Goal: Task Accomplishment & Management: Complete application form

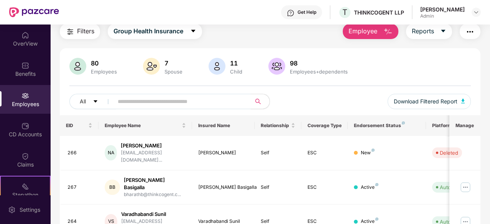
scroll to position [23, 0]
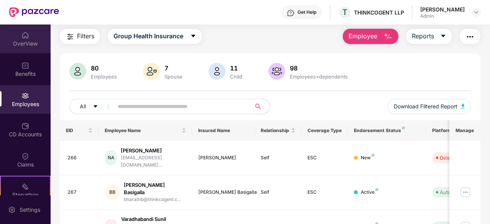
click at [27, 34] on img at bounding box center [25, 35] width 8 height 8
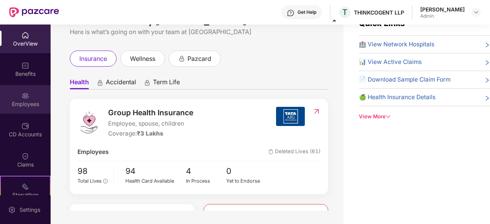
click at [29, 97] on div "Employees" at bounding box center [25, 99] width 51 height 29
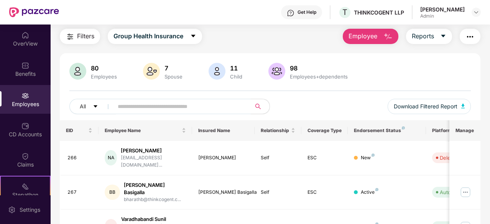
click at [389, 33] on img "button" at bounding box center [387, 36] width 9 height 9
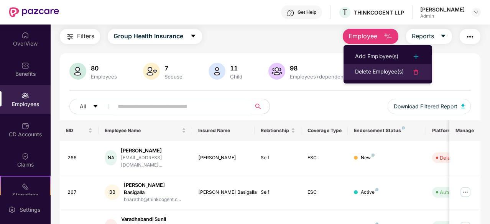
click at [364, 73] on div "Delete Employee(s)" at bounding box center [379, 71] width 49 height 9
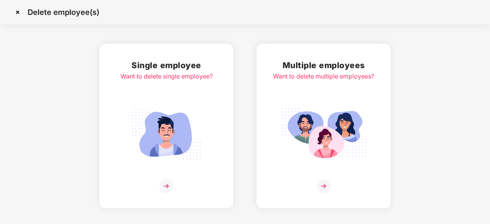
click at [181, 129] on img at bounding box center [166, 134] width 86 height 60
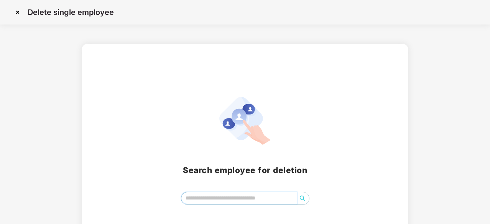
click at [212, 195] on input "search" at bounding box center [238, 197] width 115 height 11
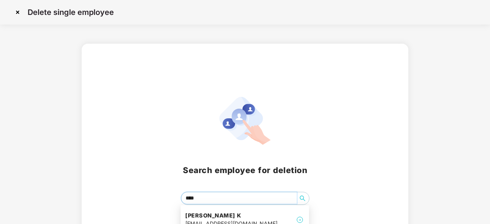
type input "*****"
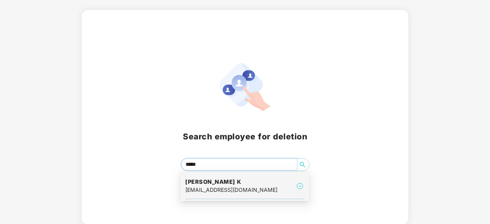
click at [222, 179] on h4 "Praveena K" at bounding box center [231, 182] width 92 height 8
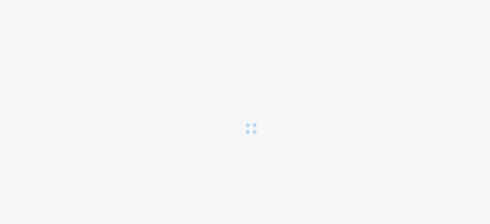
scroll to position [0, 0]
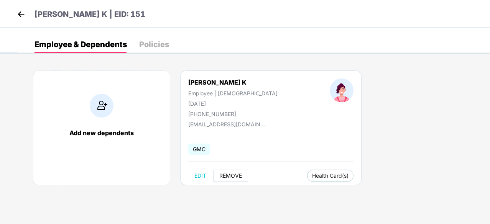
click at [229, 171] on button "REMOVE" at bounding box center [230, 176] width 35 height 12
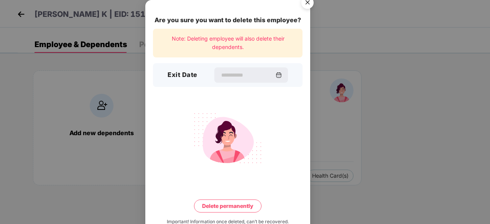
click at [312, 5] on img "Close" at bounding box center [307, 3] width 21 height 21
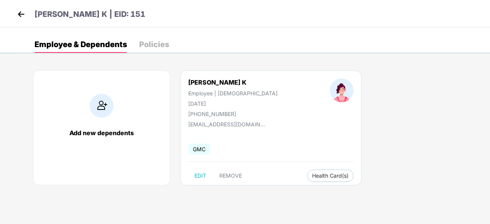
click at [16, 10] on img at bounding box center [20, 13] width 11 height 11
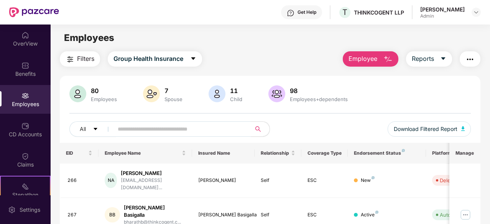
click at [381, 58] on button "Employee" at bounding box center [371, 58] width 56 height 15
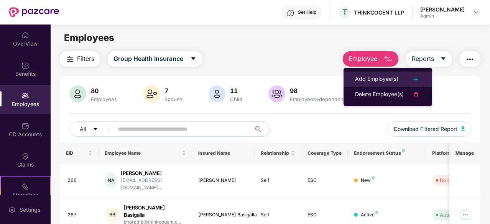
click at [376, 78] on div "Add Employee(s)" at bounding box center [376, 79] width 43 height 9
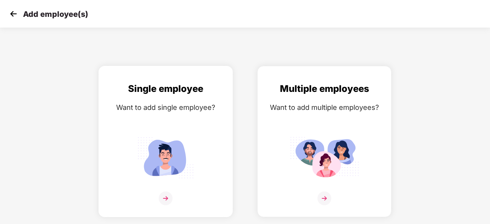
click at [161, 191] on div "Single employee Want to add single employee?" at bounding box center [166, 148] width 118 height 133
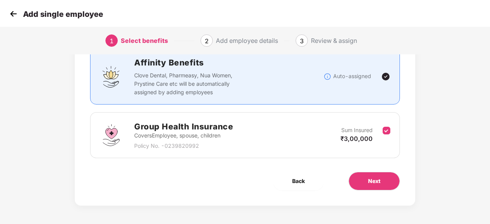
scroll to position [28, 0]
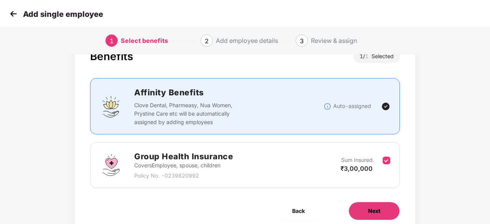
click at [388, 212] on button "Next" at bounding box center [373, 211] width 51 height 18
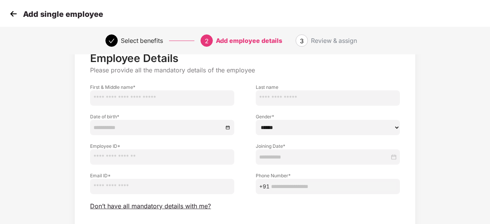
scroll to position [0, 0]
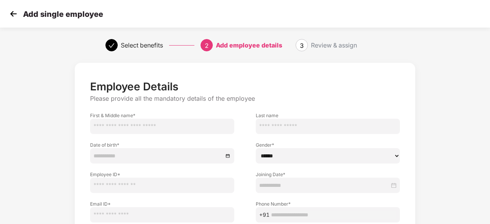
click at [164, 130] on input "text" at bounding box center [162, 126] width 144 height 15
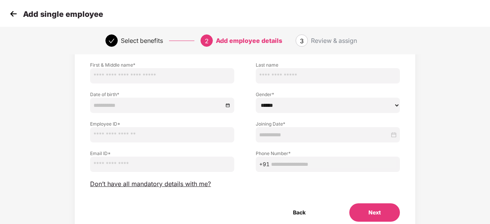
scroll to position [45, 0]
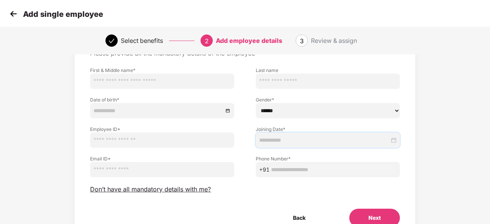
click at [298, 137] on input at bounding box center [324, 140] width 130 height 8
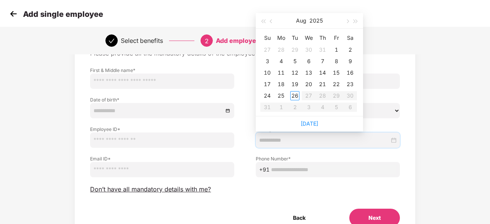
type input "**********"
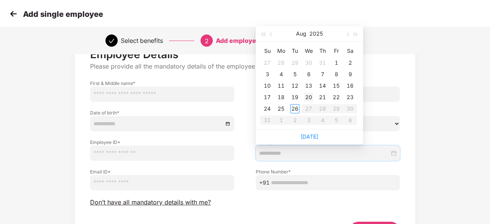
scroll to position [31, 0]
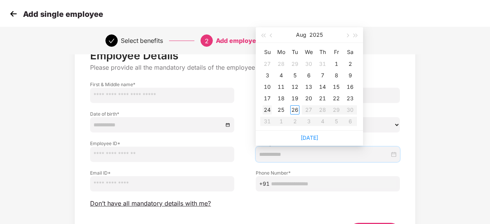
type input "**********"
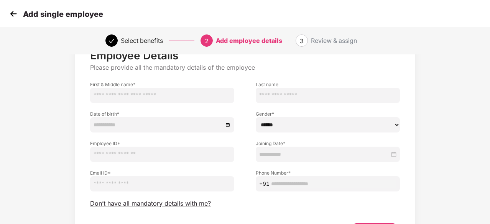
click at [246, 135] on div "Joining Date *" at bounding box center [328, 148] width 166 height 30
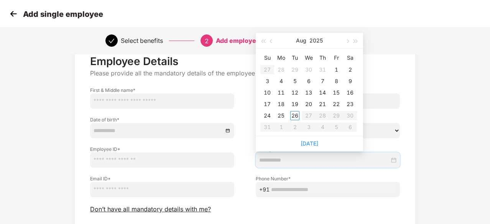
click at [295, 163] on input at bounding box center [324, 160] width 130 height 8
type input "**********"
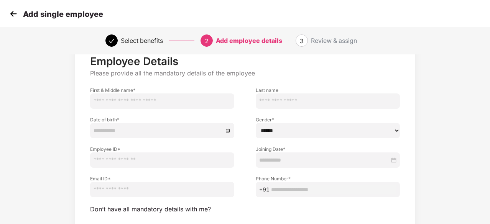
click at [13, 10] on img at bounding box center [13, 13] width 11 height 11
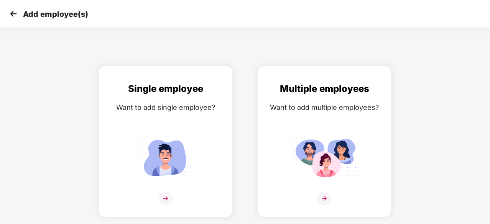
click at [13, 10] on img at bounding box center [13, 13] width 11 height 11
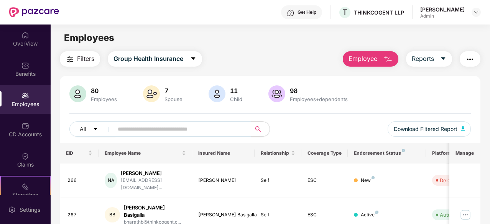
click at [147, 135] on input "text" at bounding box center [179, 128] width 123 height 11
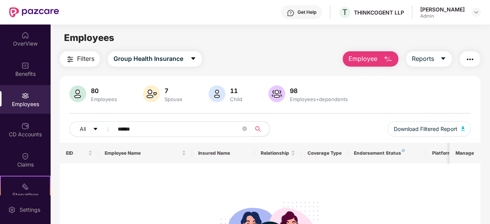
type input "******"
click at [383, 54] on button "Employee" at bounding box center [371, 58] width 56 height 15
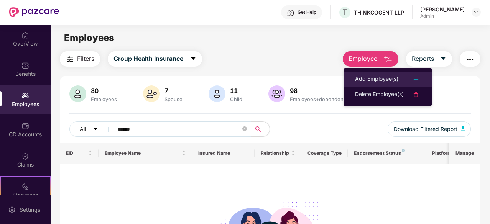
click at [381, 77] on div "Add Employee(s)" at bounding box center [376, 79] width 43 height 9
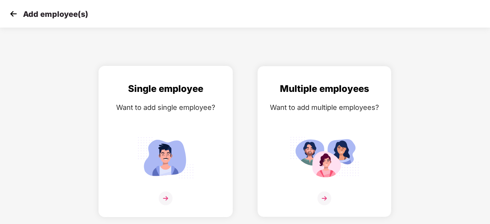
click at [171, 187] on div "Single employee Want to add single employee?" at bounding box center [166, 148] width 118 height 133
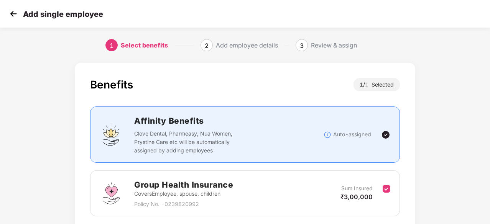
scroll to position [58, 0]
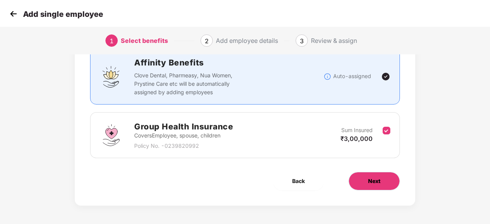
click at [376, 184] on span "Next" at bounding box center [374, 181] width 12 height 8
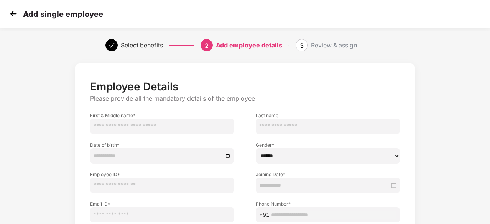
click at [138, 125] on input "text" at bounding box center [162, 126] width 144 height 15
type input "*"
type input "**********"
click at [287, 131] on input "text" at bounding box center [328, 126] width 144 height 15
type input "********"
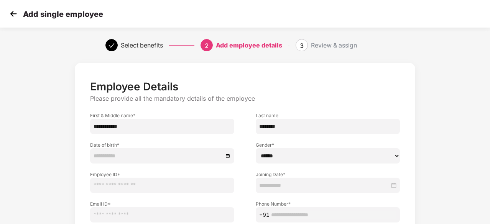
click at [267, 164] on div "Joining Date *" at bounding box center [328, 179] width 166 height 30
click at [275, 161] on select "****** **** ******" at bounding box center [328, 155] width 144 height 15
select select "****"
click at [256, 148] on select "****** **** ******" at bounding box center [328, 155] width 144 height 15
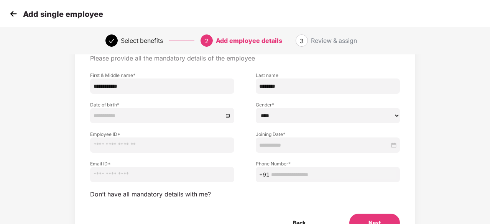
scroll to position [41, 0]
click at [391, 146] on div at bounding box center [327, 145] width 137 height 8
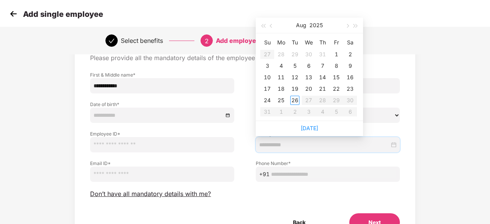
type input "**********"
click at [320, 65] on div "7" at bounding box center [322, 65] width 9 height 9
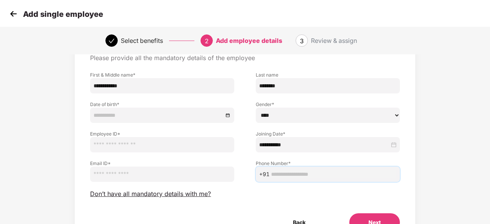
click at [286, 174] on input "text" at bounding box center [333, 174] width 125 height 8
click at [120, 173] on input "email" at bounding box center [162, 174] width 144 height 15
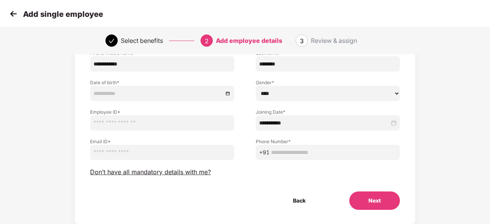
scroll to position [63, 0]
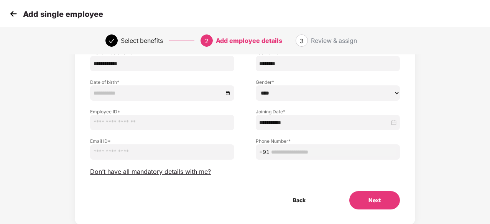
click at [374, 202] on button "Next" at bounding box center [374, 200] width 51 height 18
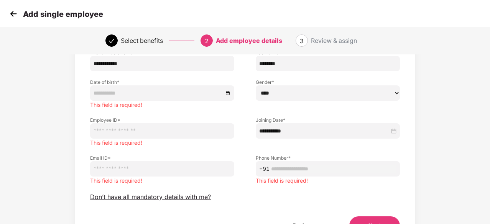
click at [161, 164] on input "email" at bounding box center [162, 168] width 144 height 15
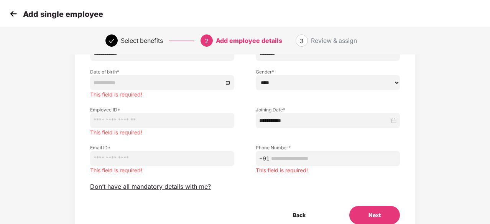
scroll to position [73, 0]
click at [16, 17] on img at bounding box center [13, 13] width 11 height 11
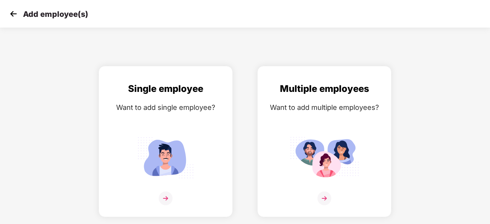
click at [13, 12] on img at bounding box center [13, 13] width 11 height 11
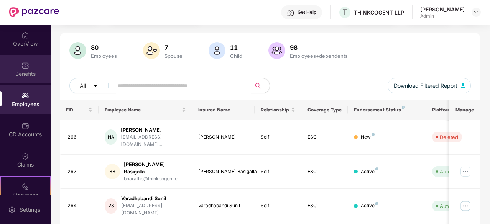
scroll to position [10, 0]
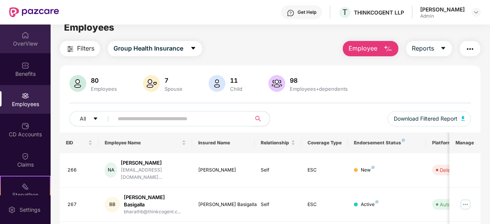
click at [21, 40] on div "OverView" at bounding box center [25, 44] width 51 height 8
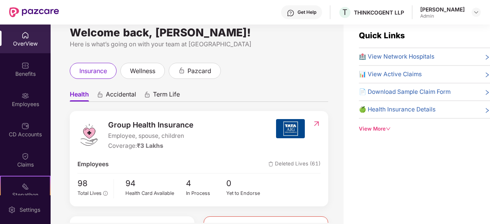
click at [423, 75] on div "📊 View Active Claims" at bounding box center [424, 74] width 131 height 9
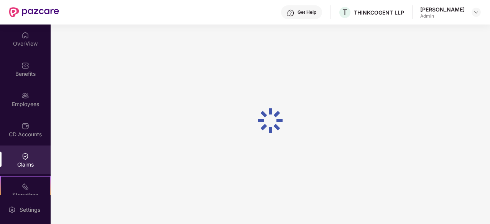
scroll to position [0, 0]
